Goal: Task Accomplishment & Management: Complete application form

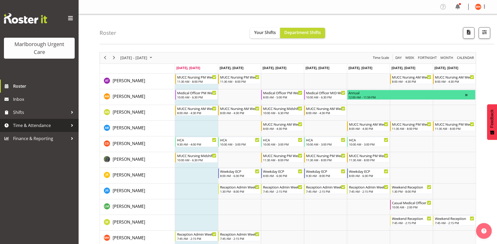
click at [32, 126] on span "Time & Attendance" at bounding box center [40, 126] width 55 height 8
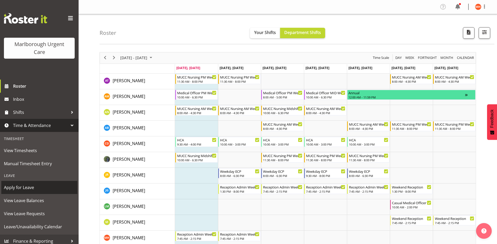
click at [16, 186] on span "Apply for Leave" at bounding box center [39, 188] width 71 height 8
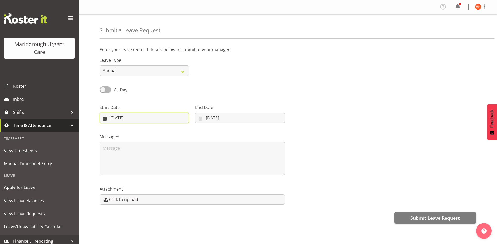
click at [123, 118] on input "06/10/2025" at bounding box center [144, 118] width 89 height 10
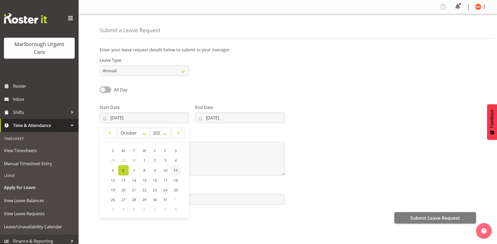
click at [175, 171] on span "11" at bounding box center [176, 170] width 4 height 5
type input "11/10/2025"
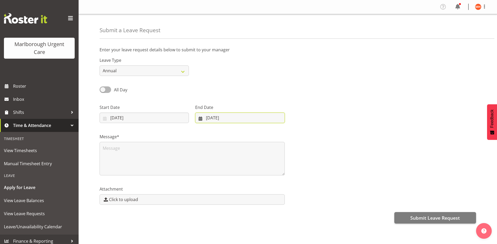
click at [225, 116] on input "06/10/2025" at bounding box center [239, 118] width 89 height 10
click at [206, 179] on span "12" at bounding box center [206, 180] width 4 height 5
type input "12/10/2025"
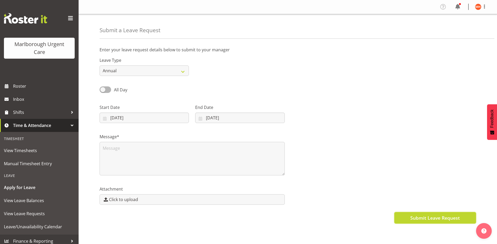
click at [432, 221] on span "Submit Leave Request" at bounding box center [435, 218] width 50 height 7
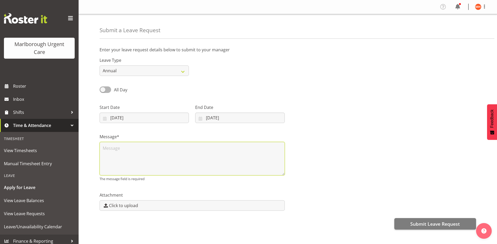
click at [128, 148] on textarea at bounding box center [192, 159] width 185 height 34
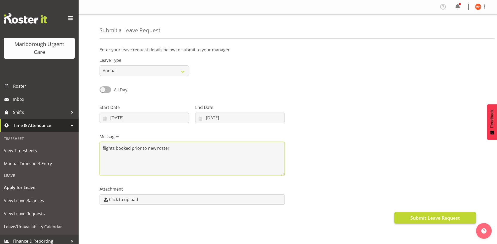
type textarea "flights booked prior to new roster"
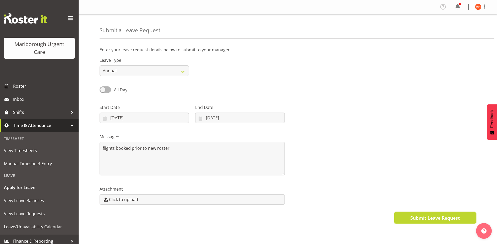
click at [434, 216] on span "Submit Leave Request" at bounding box center [435, 218] width 50 height 7
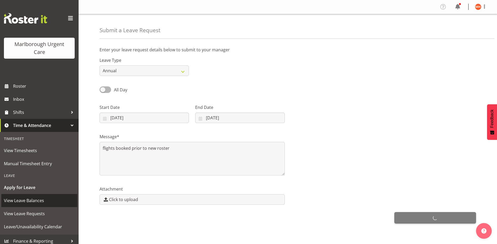
click at [22, 201] on span "View Leave Balances" at bounding box center [39, 201] width 71 height 8
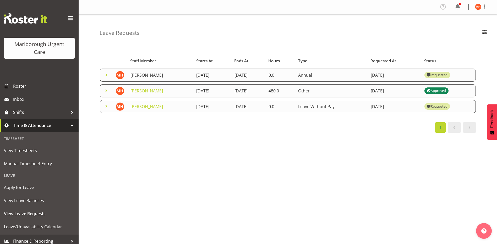
click at [138, 75] on link "Margret Hall" at bounding box center [147, 75] width 33 height 6
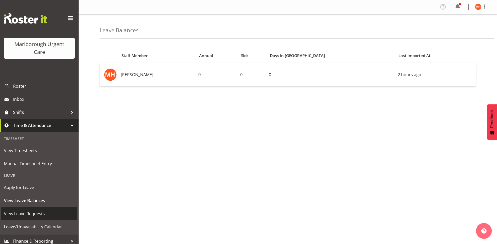
click at [26, 215] on span "View Leave Requests" at bounding box center [39, 214] width 71 height 8
